Goal: Task Accomplishment & Management: Use online tool/utility

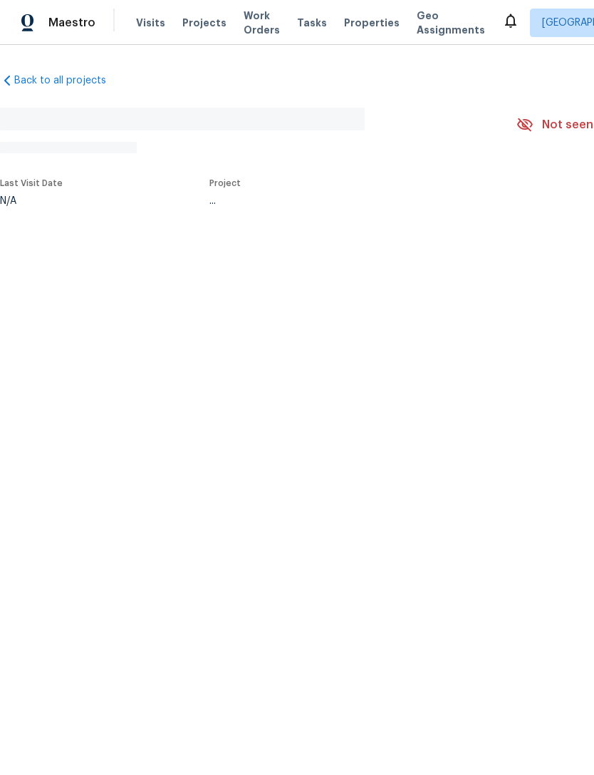
scroll to position [264, 175]
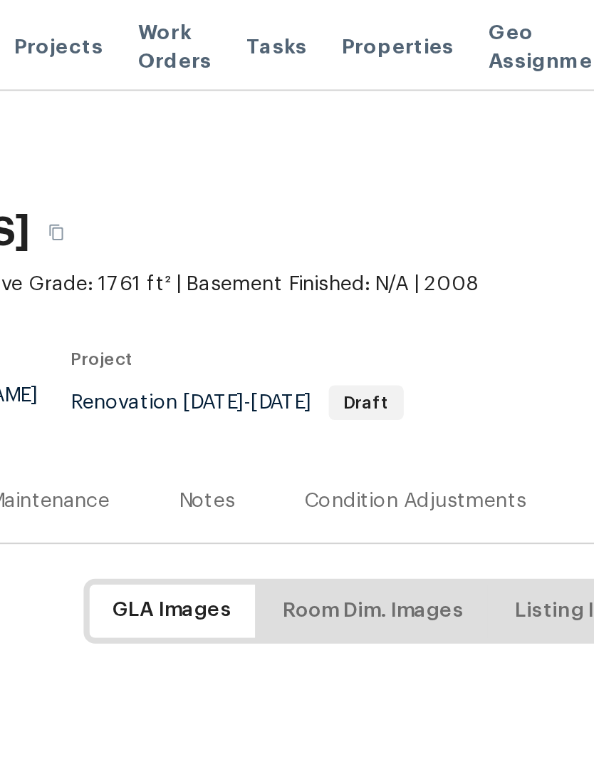
click at [344, 28] on span "Properties" at bounding box center [372, 23] width 56 height 14
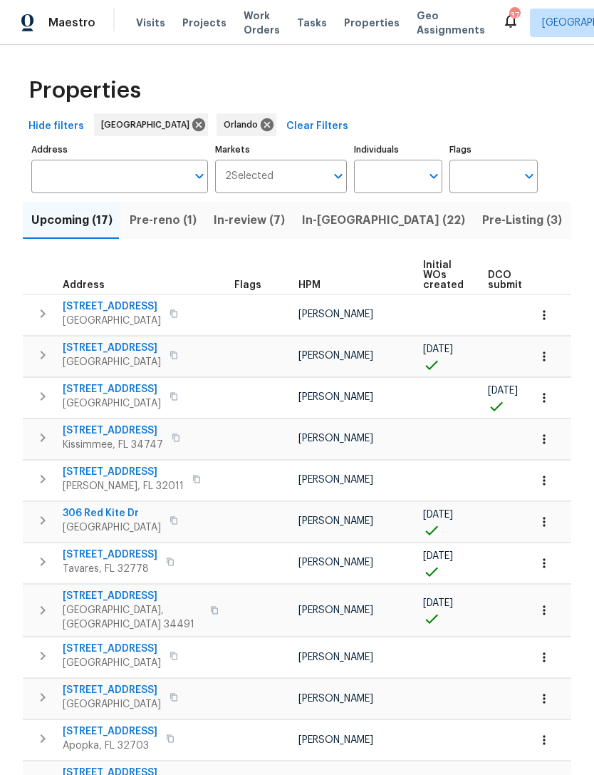
click at [145, 191] on input "Address" at bounding box center [108, 176] width 155 height 33
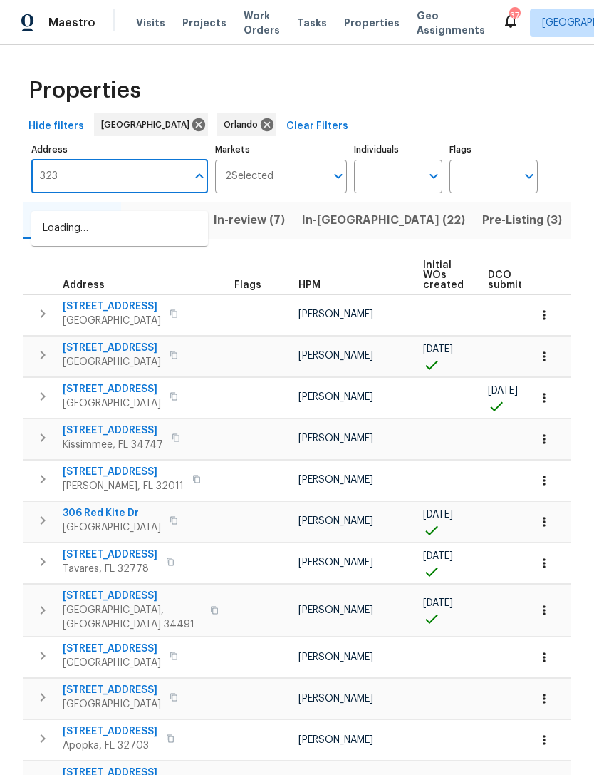
type input "3237"
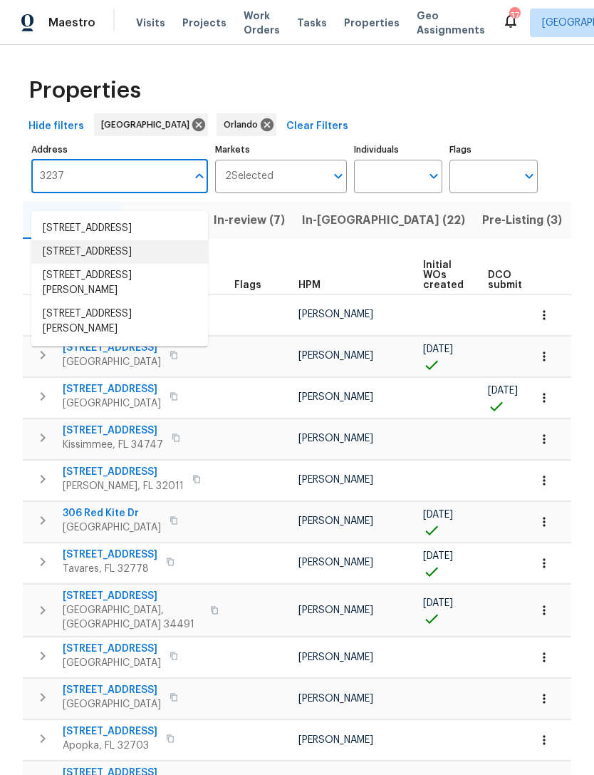
click at [148, 264] on li "3237 Dowitcher Ln Orange Park FL 32065" at bounding box center [119, 252] width 177 height 24
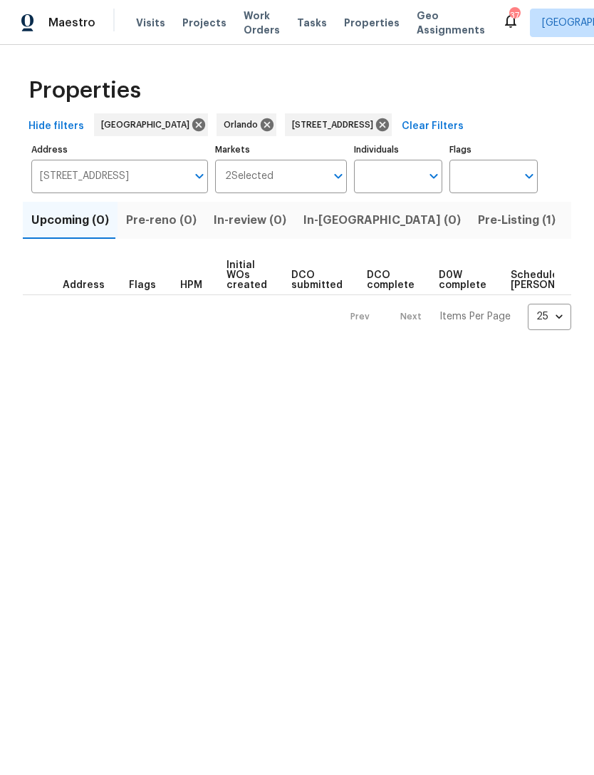
click at [478, 230] on span "Pre-Listing (1)" at bounding box center [517, 220] width 78 height 20
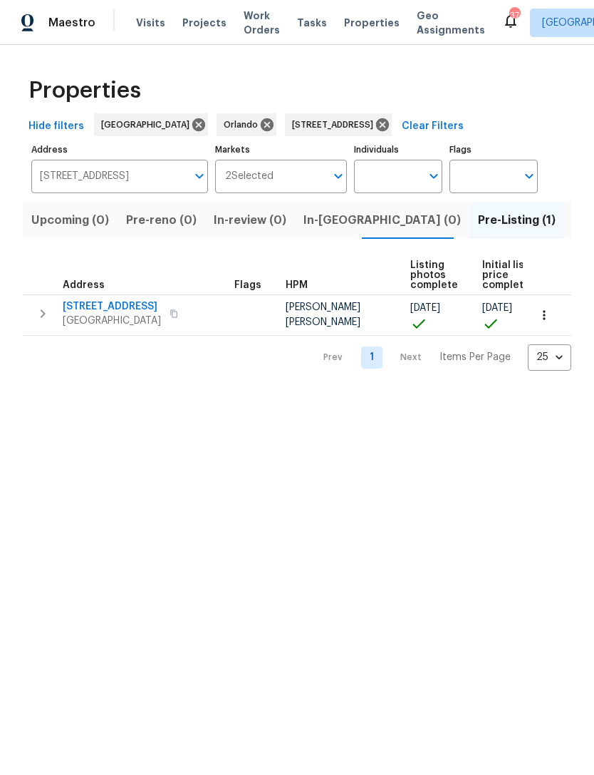
click at [547, 322] on icon "button" at bounding box center [544, 315] width 14 height 14
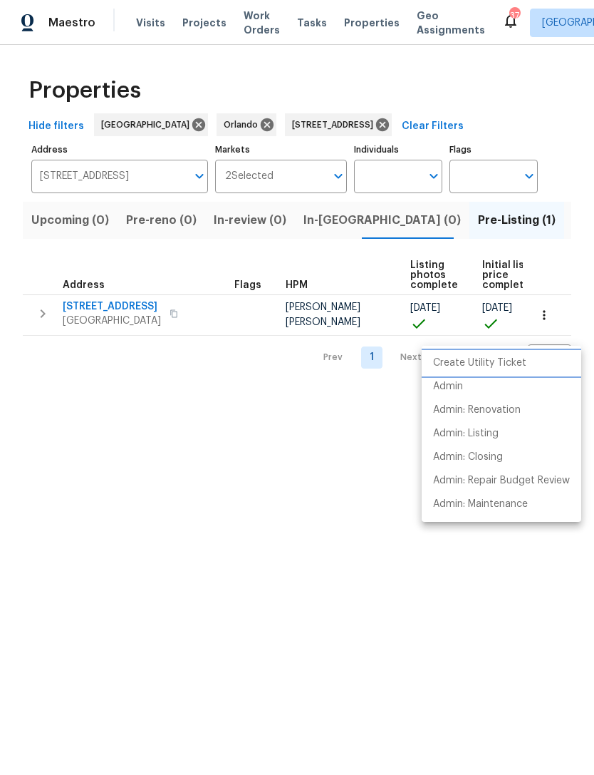
click at [517, 364] on p "Create Utility Ticket" at bounding box center [479, 363] width 93 height 15
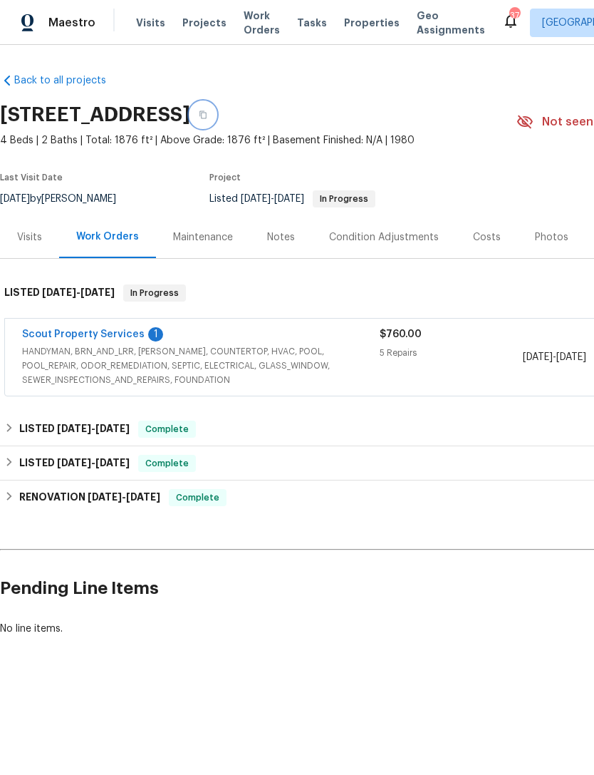
click at [207, 119] on icon "button" at bounding box center [203, 114] width 9 height 9
